Goal: Task Accomplishment & Management: Manage account settings

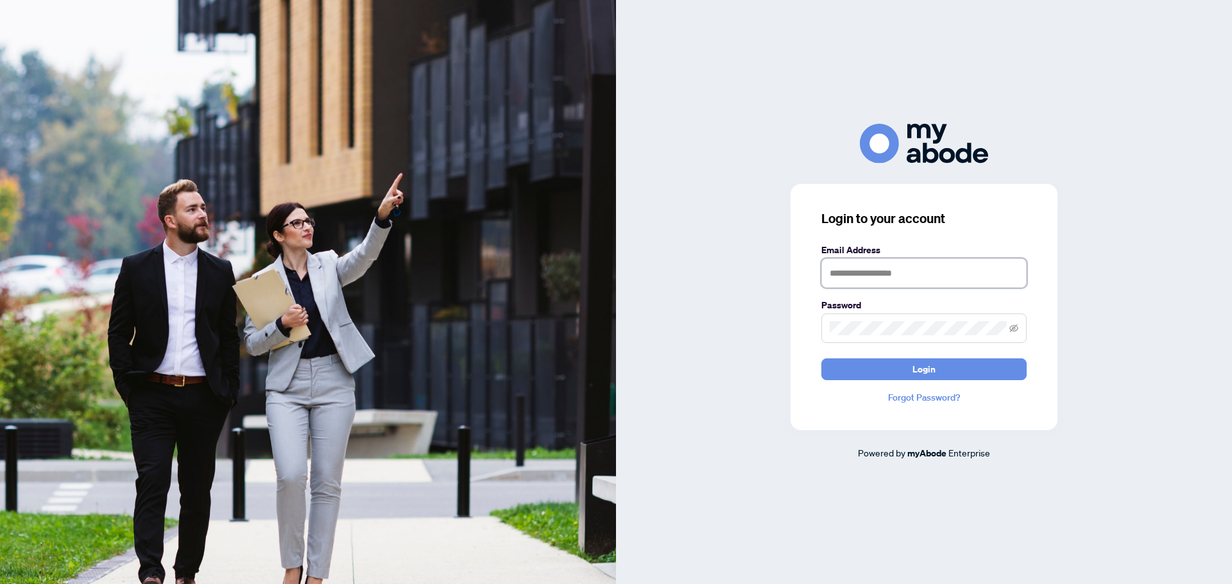
click at [864, 264] on input "text" at bounding box center [923, 274] width 205 height 30
type input "**********"
click at [821, 359] on button "Login" at bounding box center [923, 370] width 205 height 22
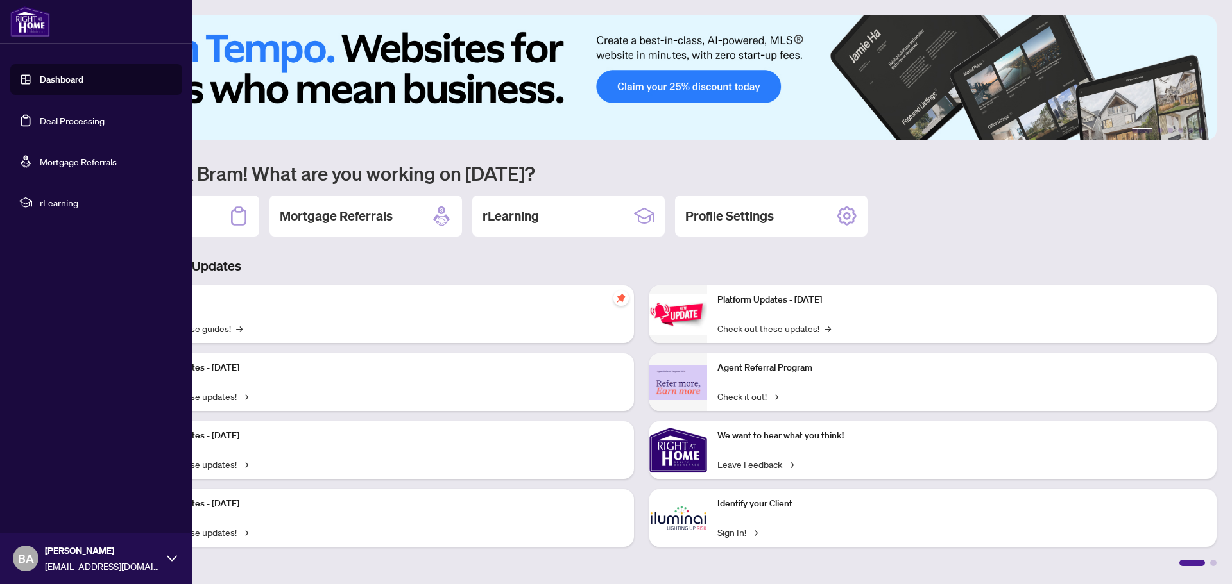
click at [74, 122] on link "Deal Processing" at bounding box center [72, 121] width 65 height 12
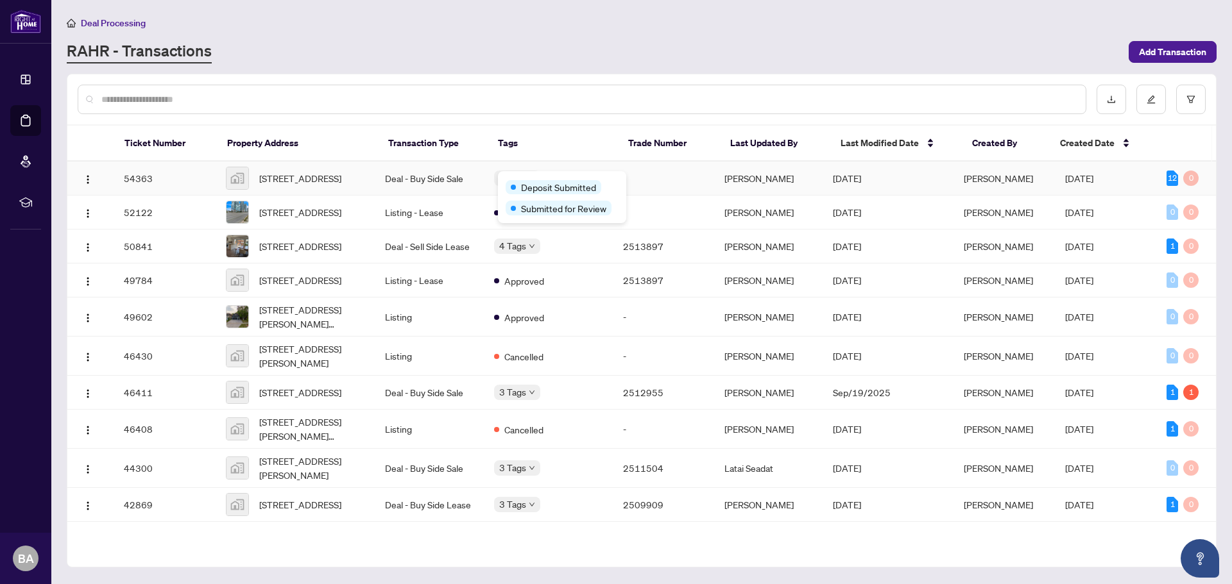
click at [513, 183] on div "Deposit Submitted" at bounding box center [554, 187] width 96 height 14
click at [282, 179] on span "[STREET_ADDRESS]" at bounding box center [300, 178] width 82 height 14
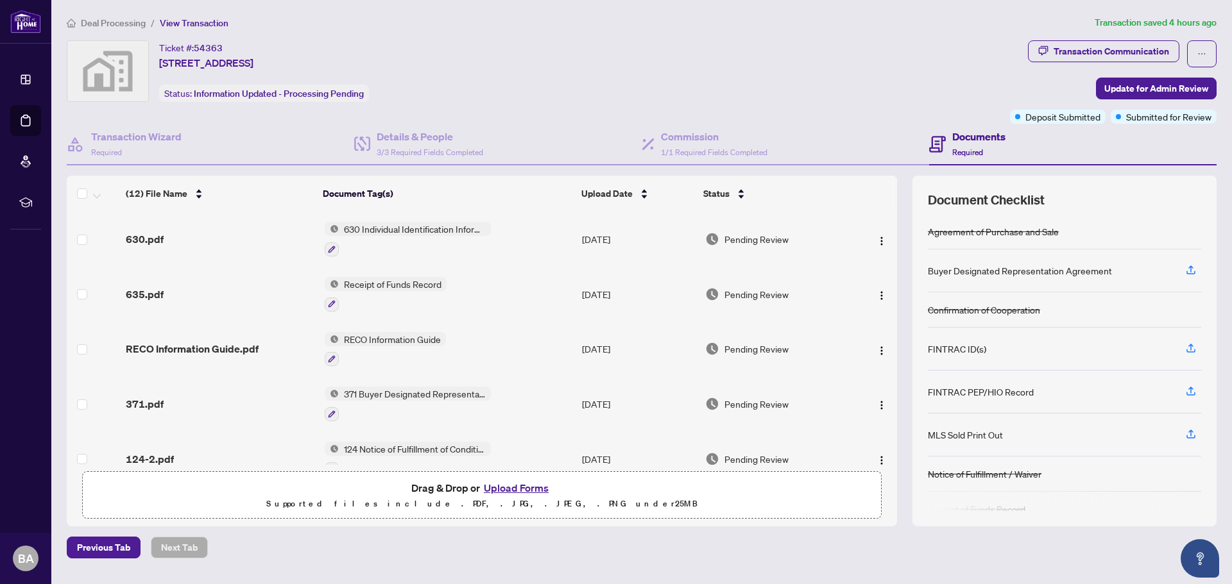
click at [531, 490] on button "Upload Forms" at bounding box center [516, 488] width 72 height 17
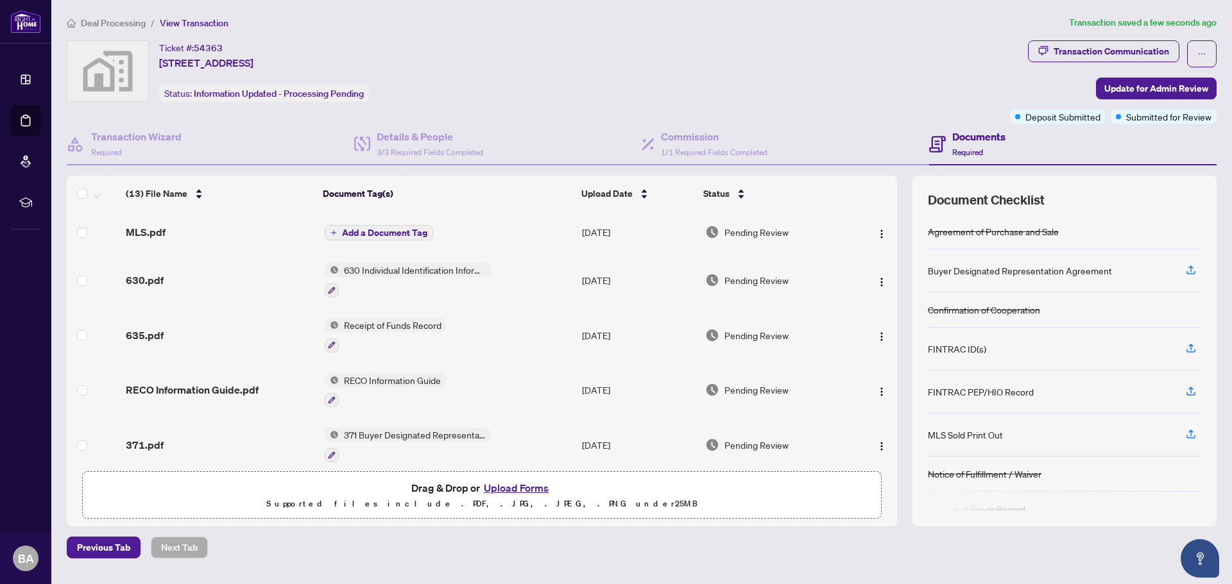
click at [404, 228] on span "Add a Document Tag" at bounding box center [384, 232] width 85 height 9
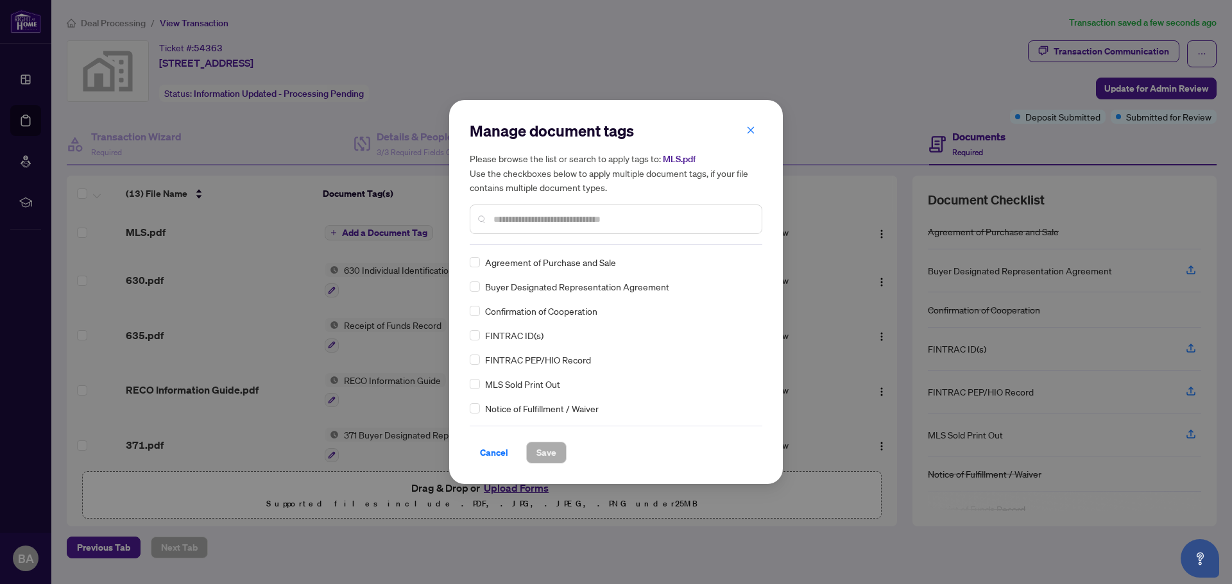
click at [559, 241] on div "Manage document tags Please browse the list or search to apply tags to: MLS.pdf…" at bounding box center [616, 183] width 293 height 124
click at [552, 214] on input "text" at bounding box center [622, 219] width 258 height 14
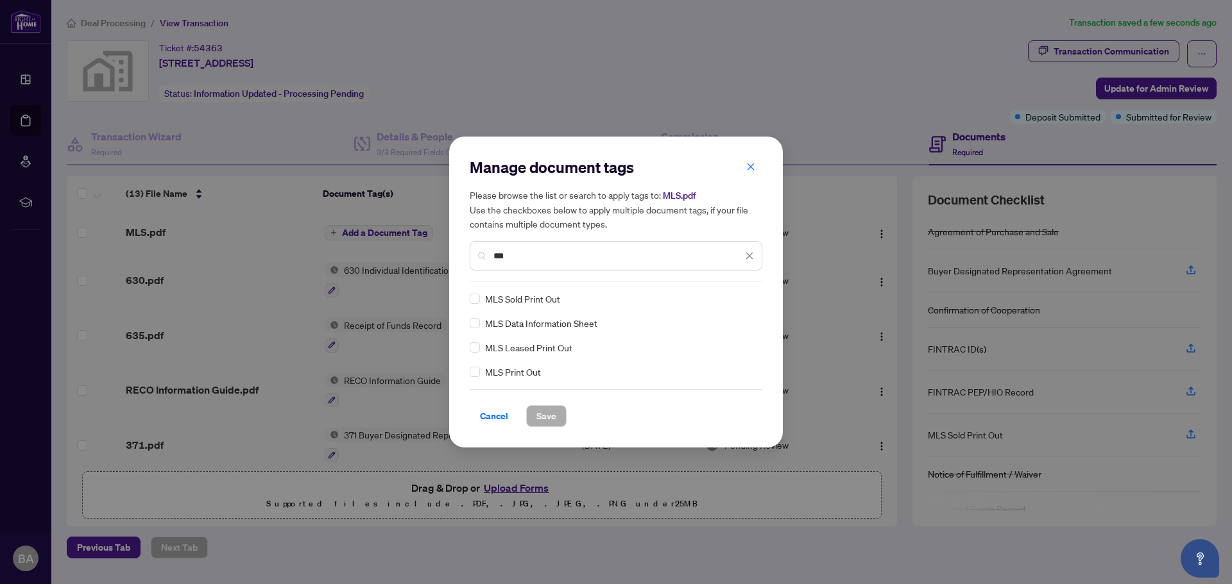
type input "***"
click at [545, 420] on span "Save" at bounding box center [546, 416] width 20 height 21
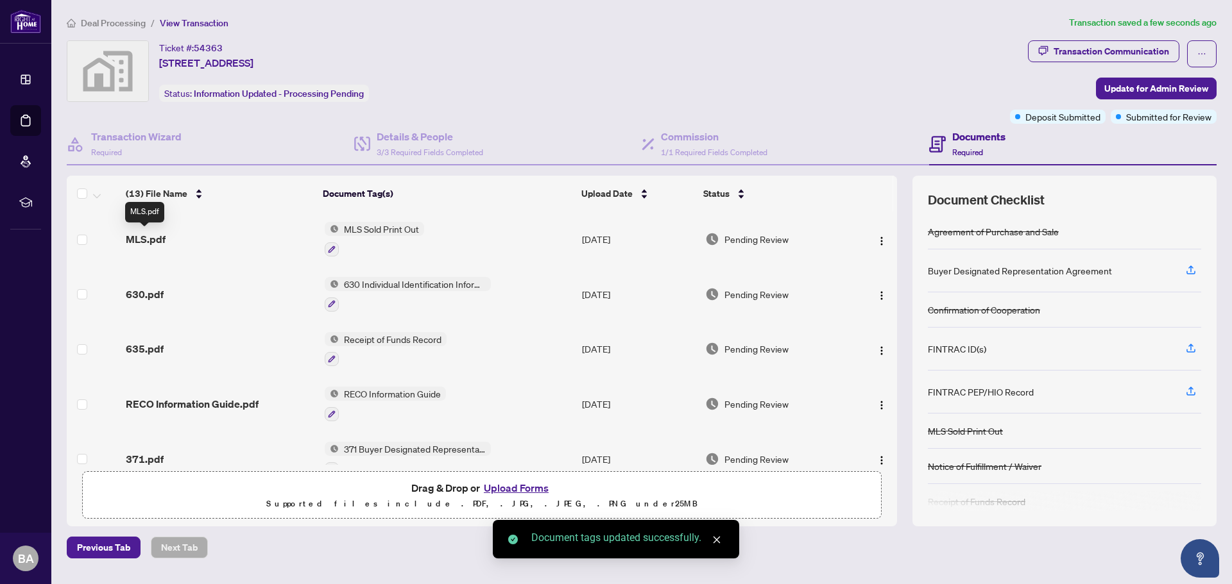
click at [138, 241] on span "MLS.pdf" at bounding box center [146, 239] width 40 height 15
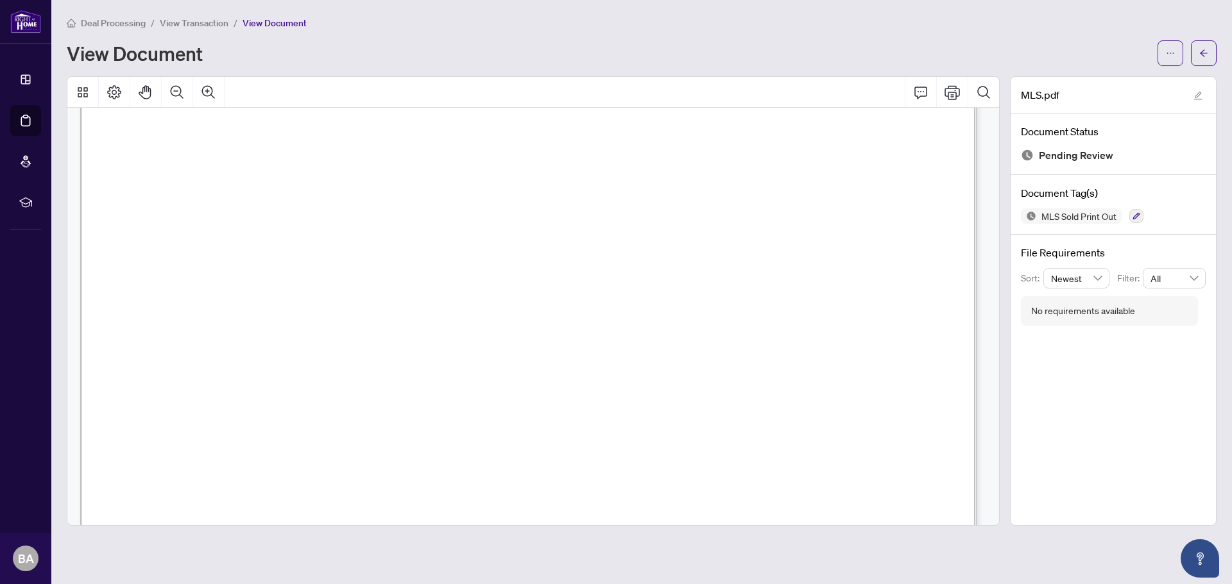
scroll to position [64, 0]
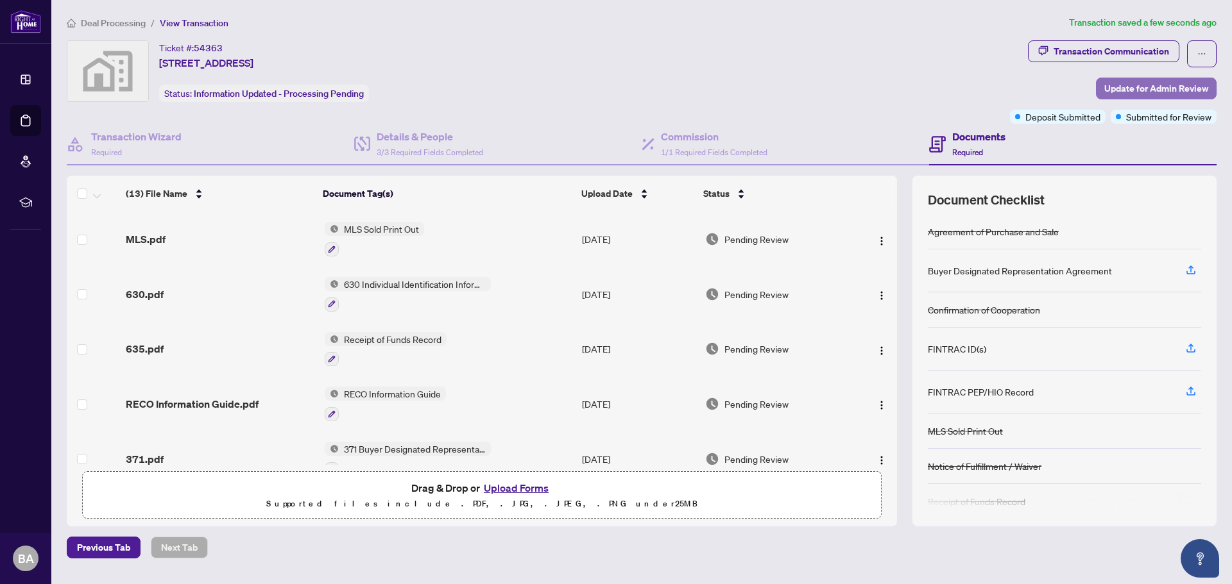
click at [1198, 85] on span "Update for Admin Review" at bounding box center [1156, 88] width 104 height 21
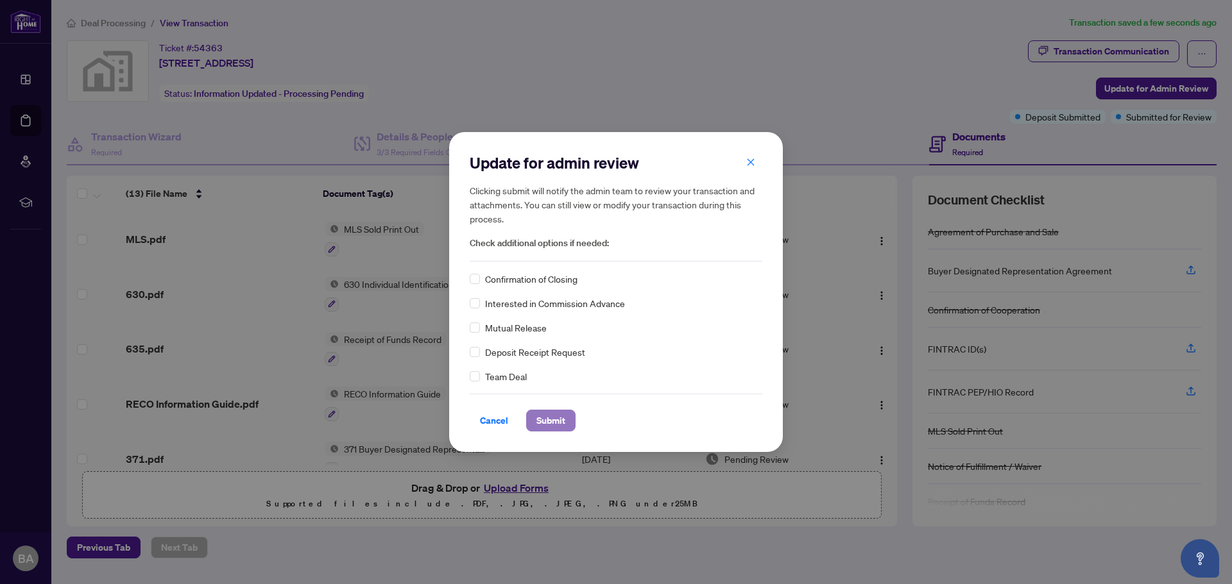
click at [555, 420] on span "Submit" at bounding box center [550, 421] width 29 height 21
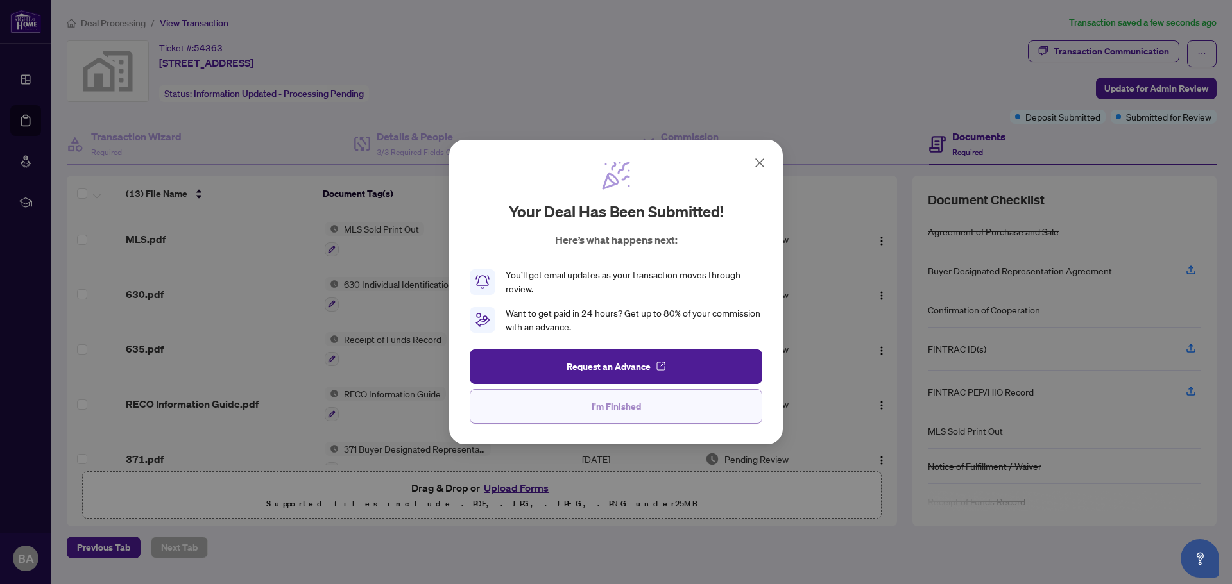
click at [626, 407] on span "I'm Finished" at bounding box center [616, 407] width 49 height 21
